Goal: Information Seeking & Learning: Learn about a topic

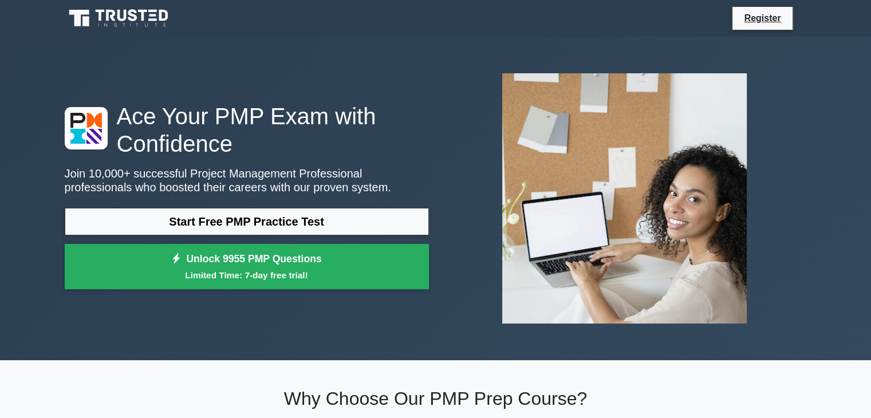
click at [300, 225] on link "Start Free PMP Practice Test" at bounding box center [247, 221] width 364 height 27
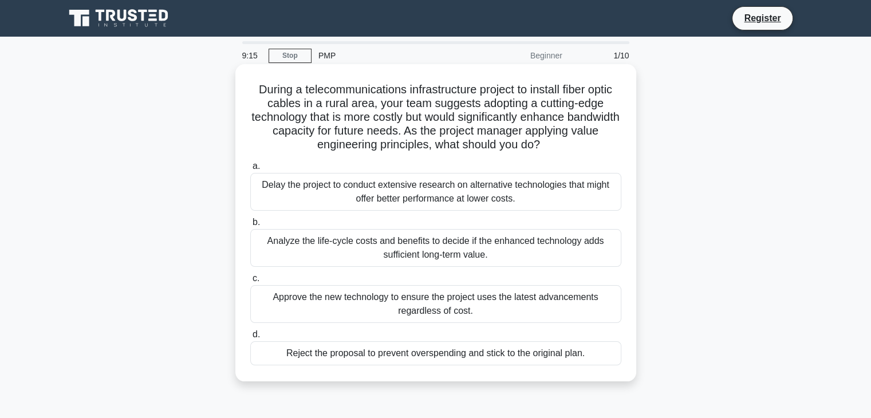
click at [412, 251] on div "Analyze the life-cycle costs and benefits to decide if the enhanced technology …" at bounding box center [435, 248] width 371 height 38
click at [250, 226] on input "b. Analyze the life-cycle costs and benefits to decide if the enhanced technolo…" at bounding box center [250, 222] width 0 height 7
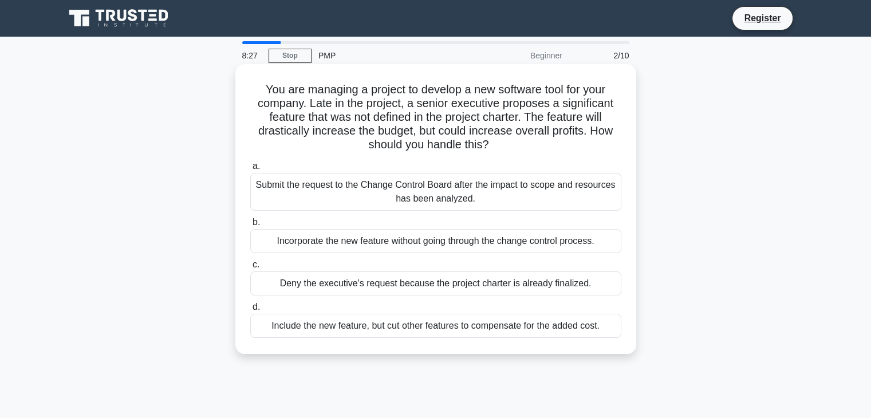
click at [408, 333] on div "Include the new feature, but cut other features to compensate for the added cos…" at bounding box center [435, 326] width 371 height 24
click at [250, 311] on input "d. Include the new feature, but cut other features to compensate for the added …" at bounding box center [250, 307] width 0 height 7
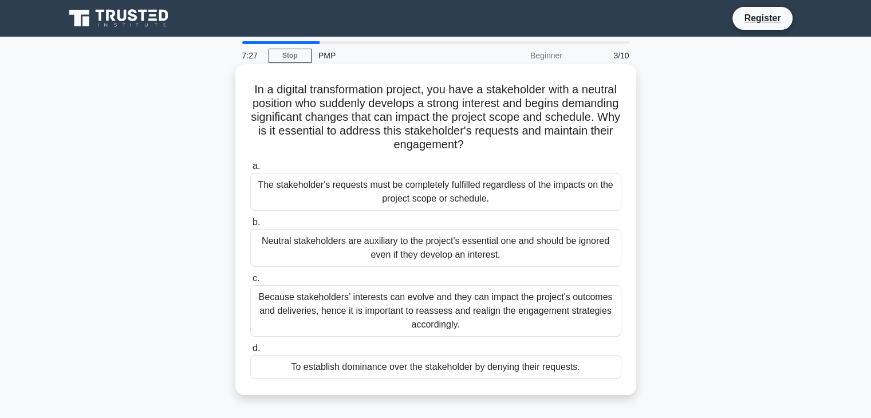
click at [445, 308] on div "Because stakeholders’ interests can evolve and they can impact the project's ou…" at bounding box center [435, 311] width 371 height 52
click at [250, 282] on input "c. Because stakeholders’ interests can evolve and they can impact the project's…" at bounding box center [250, 278] width 0 height 7
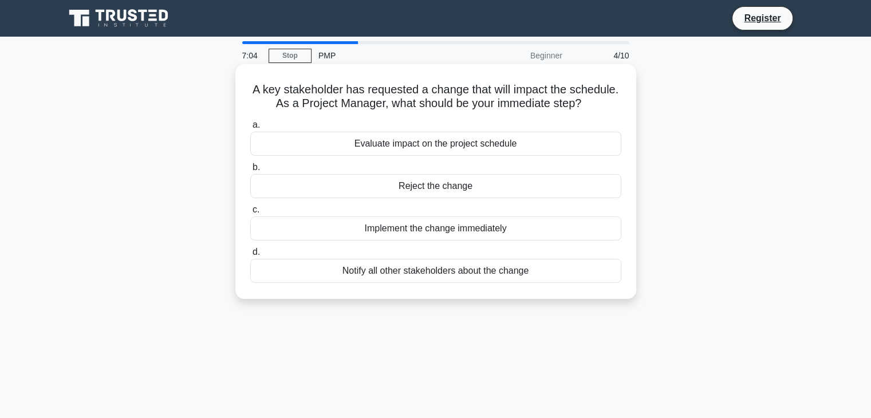
click at [467, 150] on div "Evaluate impact on the project schedule" at bounding box center [435, 144] width 371 height 24
click at [250, 129] on input "a. Evaluate impact on the project schedule" at bounding box center [250, 124] width 0 height 7
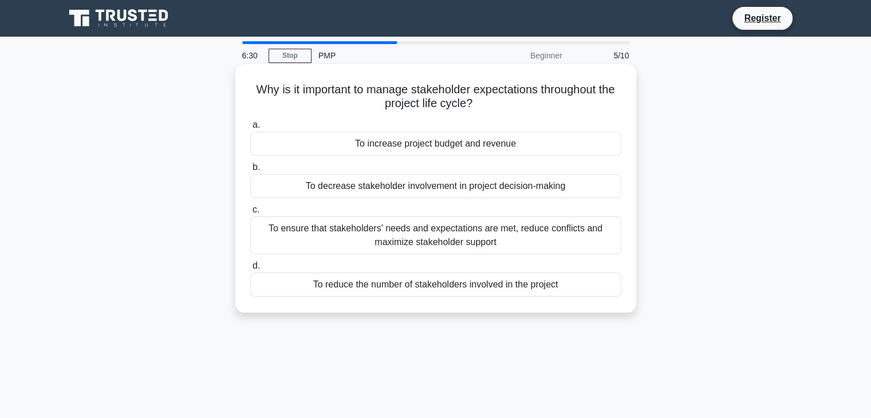
click at [482, 236] on div "To ensure that stakeholders' needs and expectations are met, reduce conflicts a…" at bounding box center [435, 236] width 371 height 38
click at [250, 214] on input "c. To ensure that stakeholders' needs and expectations are met, reduce conflict…" at bounding box center [250, 209] width 0 height 7
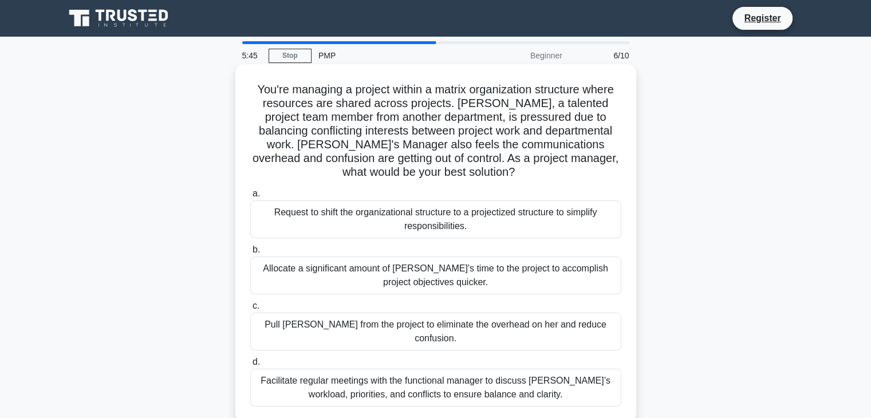
click at [495, 369] on div "Facilitate regular meetings with the functional manager to discuss Lisa’s workl…" at bounding box center [435, 388] width 371 height 38
click at [250, 366] on input "d. Facilitate regular meetings with the functional manager to discuss Lisa’s wo…" at bounding box center [250, 362] width 0 height 7
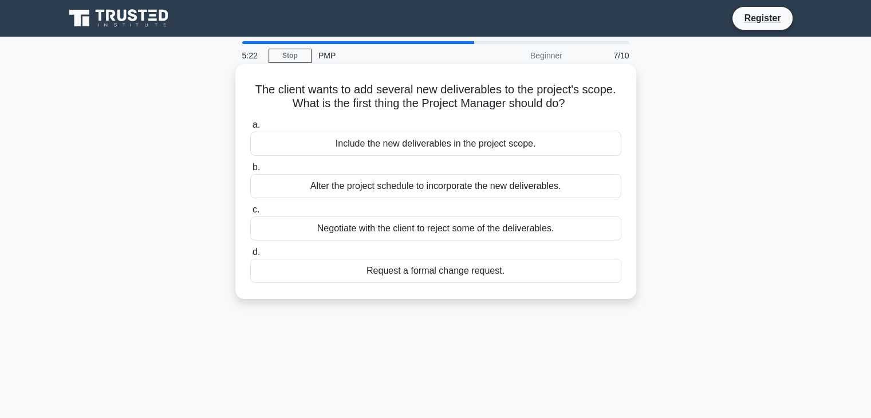
click at [483, 273] on div "Request a formal change request." at bounding box center [435, 271] width 371 height 24
click at [250, 256] on input "d. Request a formal change request." at bounding box center [250, 252] width 0 height 7
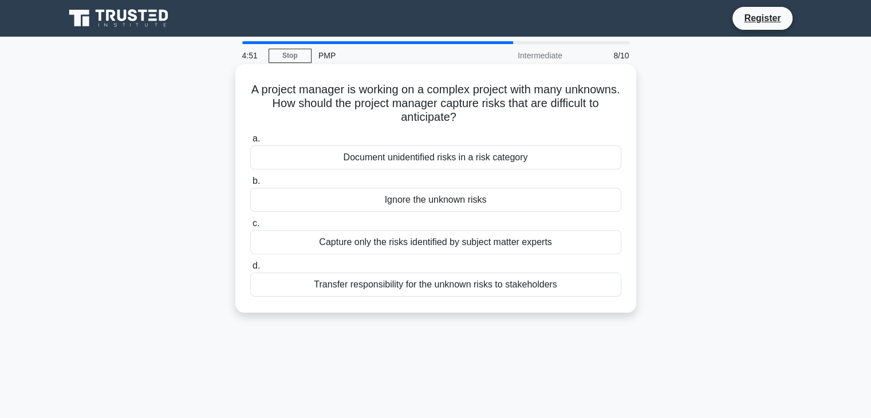
click at [536, 155] on div "Document unidentified risks in a risk category" at bounding box center [435, 157] width 371 height 24
click at [250, 143] on input "a. Document unidentified risks in a risk category" at bounding box center [250, 138] width 0 height 7
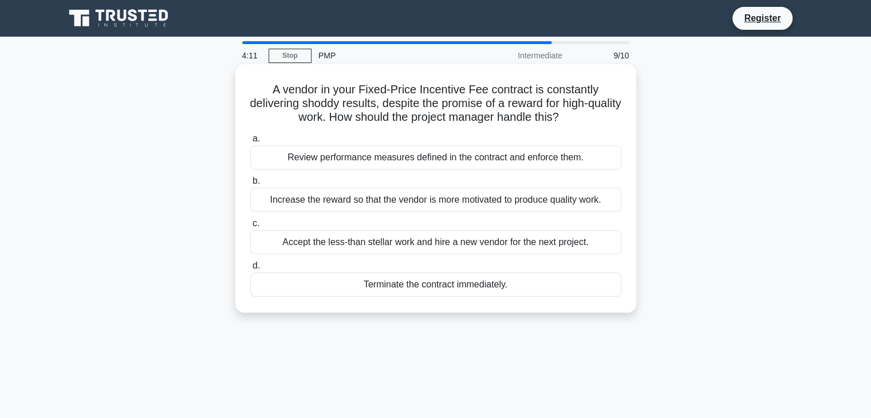
click at [524, 156] on div "Review performance measures defined in the contract and enforce them." at bounding box center [435, 157] width 371 height 24
click at [250, 143] on input "a. Review performance measures defined in the contract and enforce them." at bounding box center [250, 138] width 0 height 7
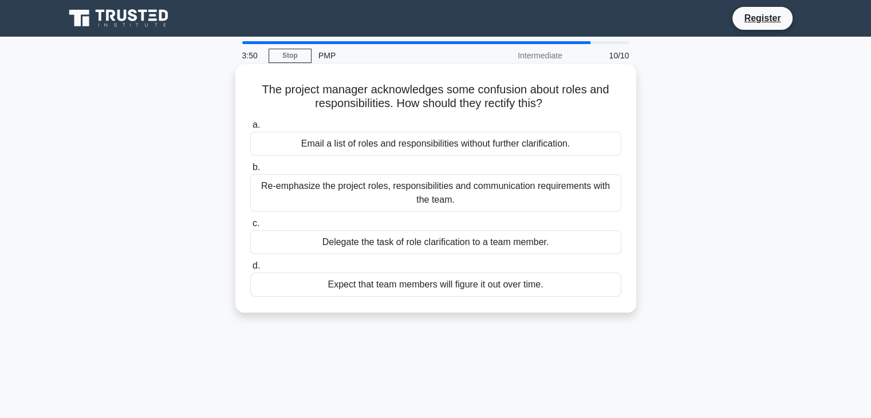
click at [511, 190] on div "Re-emphasize the project roles, responsibilities and communication requirements…" at bounding box center [435, 193] width 371 height 38
click at [250, 171] on input "b. Re-emphasize the project roles, responsibilities and communication requireme…" at bounding box center [250, 167] width 0 height 7
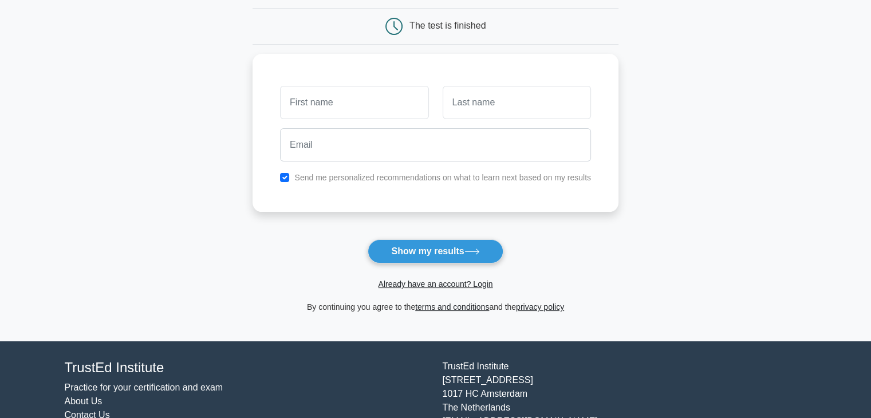
scroll to position [131, 0]
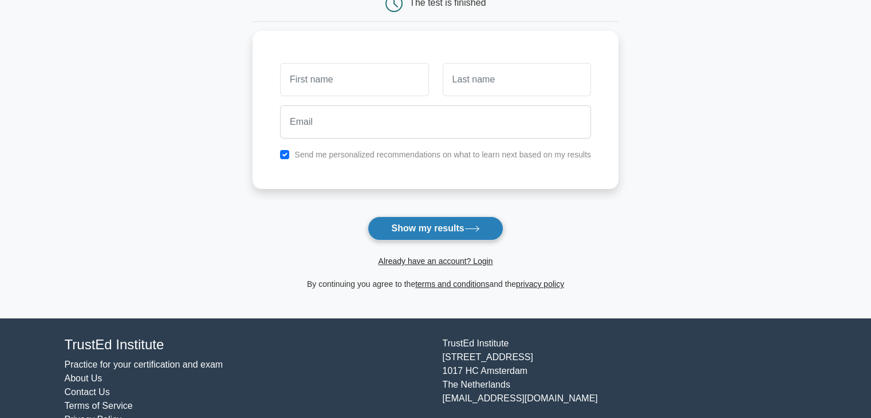
click at [467, 228] on button "Show my results" at bounding box center [435, 229] width 135 height 24
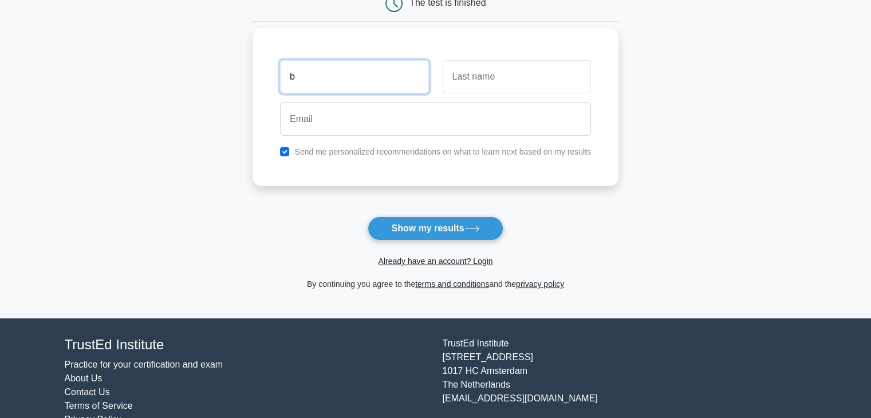
type input "b"
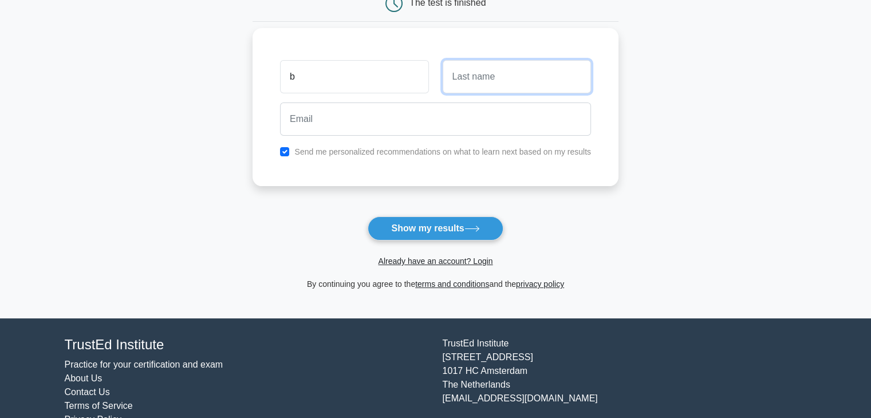
click at [505, 74] on input "text" at bounding box center [517, 76] width 148 height 33
type input "b"
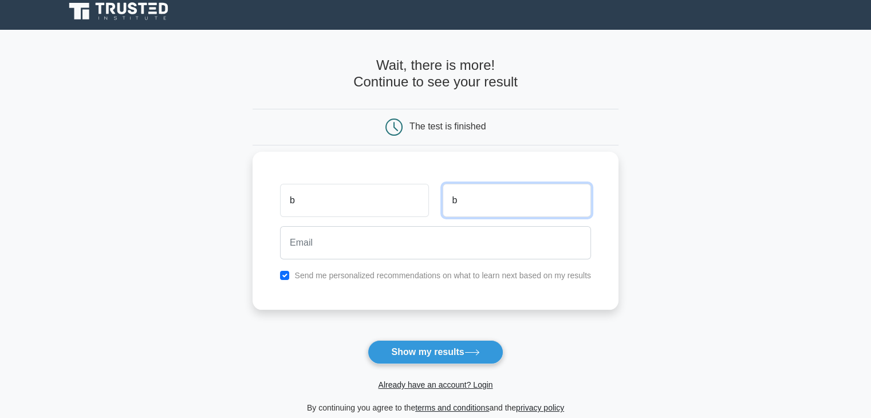
scroll to position [0, 0]
